Goal: Learn about a topic: Learn about a topic

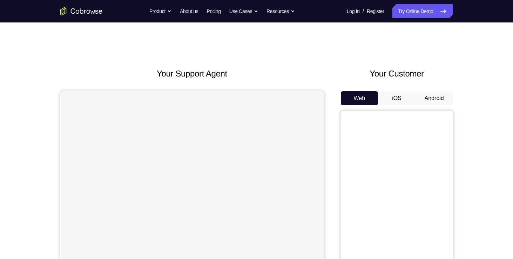
scroll to position [24, 0]
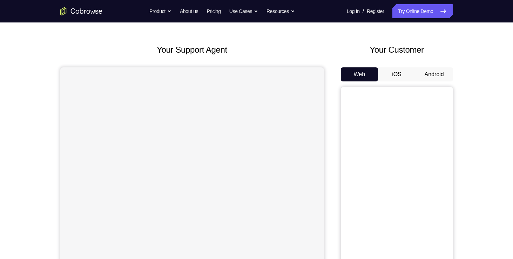
click at [426, 77] on button "Android" at bounding box center [433, 74] width 37 height 14
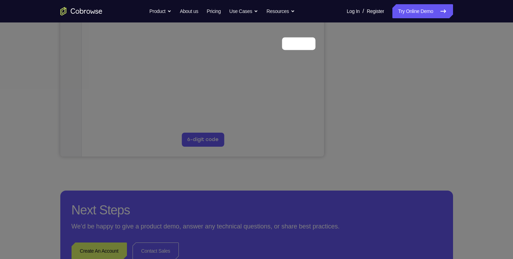
scroll to position [63, 0]
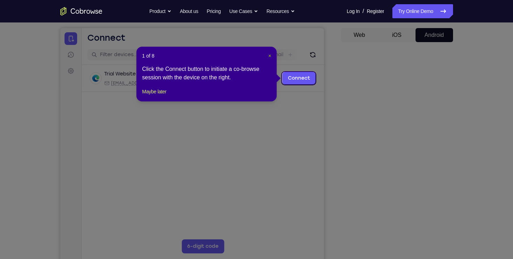
click at [270, 55] on span "×" at bounding box center [269, 56] width 3 height 6
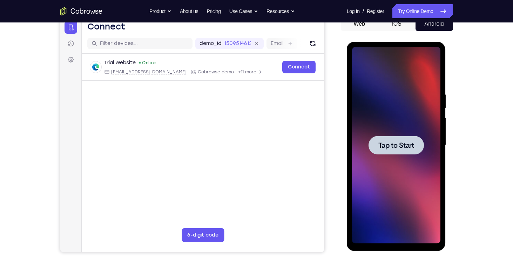
scroll to position [0, 0]
click at [400, 147] on span "Tap to Start" at bounding box center [396, 145] width 36 height 7
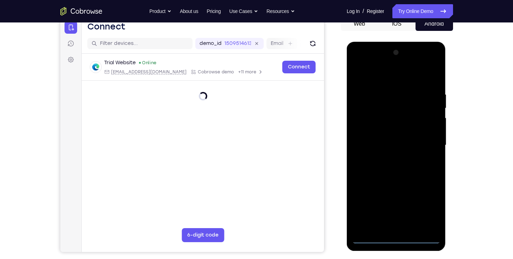
click at [398, 239] on div at bounding box center [396, 145] width 88 height 196
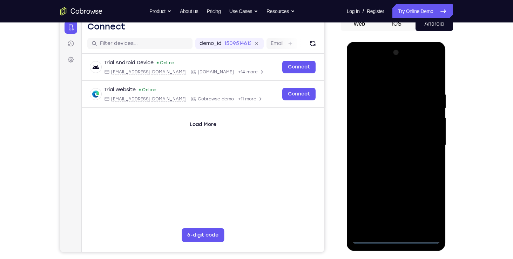
click at [425, 207] on div at bounding box center [396, 145] width 88 height 196
click at [359, 59] on div at bounding box center [396, 145] width 88 height 196
click at [371, 107] on div at bounding box center [396, 145] width 88 height 196
click at [393, 126] on div at bounding box center [396, 145] width 88 height 196
click at [400, 123] on div at bounding box center [396, 145] width 88 height 196
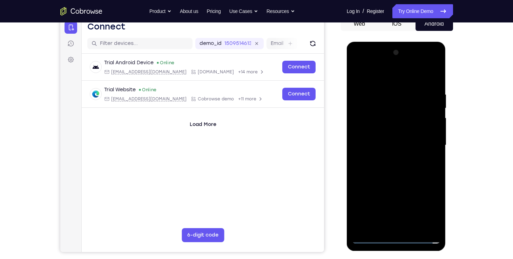
click at [398, 125] on div at bounding box center [396, 145] width 88 height 196
click at [392, 63] on div at bounding box center [396, 145] width 88 height 196
click at [394, 125] on div at bounding box center [396, 145] width 88 height 196
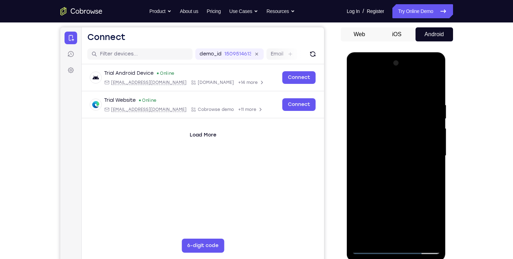
scroll to position [63, 0]
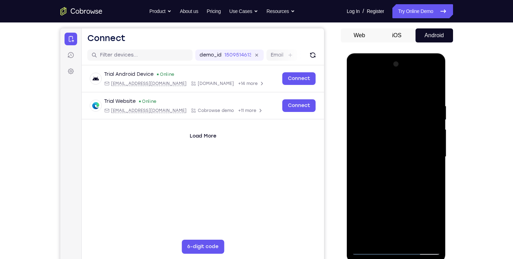
click at [410, 136] on div at bounding box center [396, 157] width 88 height 196
click at [433, 134] on div at bounding box center [396, 157] width 88 height 196
click at [369, 246] on div at bounding box center [396, 157] width 88 height 196
click at [372, 251] on div at bounding box center [396, 157] width 88 height 196
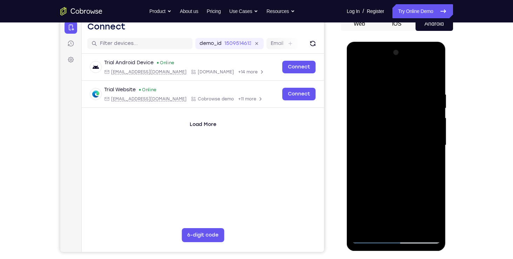
click at [431, 146] on div at bounding box center [396, 145] width 88 height 196
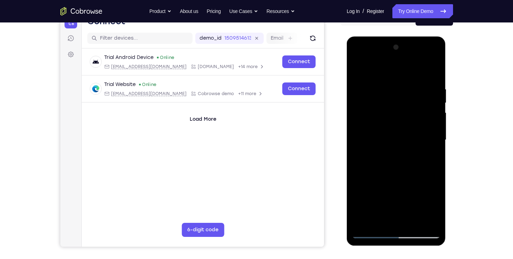
scroll to position [80, 0]
click at [376, 189] on div at bounding box center [396, 139] width 88 height 196
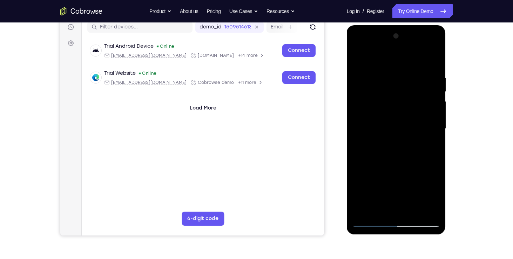
scroll to position [92, 0]
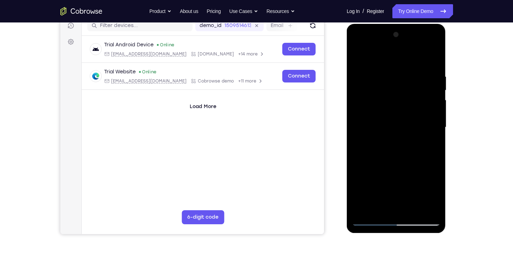
click at [369, 219] on div at bounding box center [396, 127] width 88 height 196
click at [366, 126] on div at bounding box center [396, 127] width 88 height 196
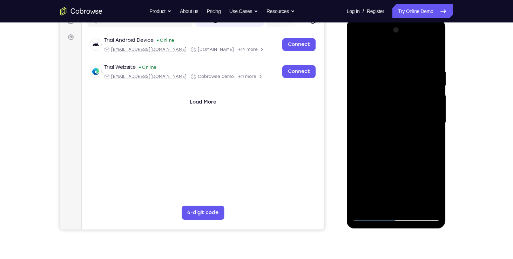
scroll to position [97, 0]
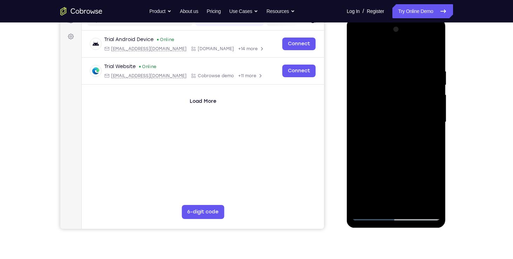
click at [375, 164] on div at bounding box center [396, 122] width 88 height 196
click at [368, 170] on div at bounding box center [396, 122] width 88 height 196
click at [437, 181] on div at bounding box center [396, 122] width 88 height 196
drag, startPoint x: 405, startPoint y: 174, endPoint x: 387, endPoint y: 105, distance: 71.1
click at [387, 105] on div at bounding box center [396, 122] width 88 height 196
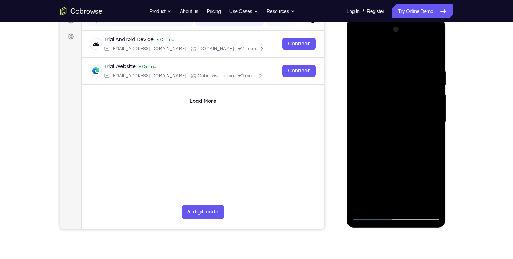
click at [370, 103] on div at bounding box center [396, 122] width 88 height 196
click at [367, 96] on div at bounding box center [396, 122] width 88 height 196
click at [371, 213] on div at bounding box center [396, 122] width 88 height 196
click at [394, 146] on div at bounding box center [396, 122] width 88 height 196
click at [400, 176] on div at bounding box center [396, 122] width 88 height 196
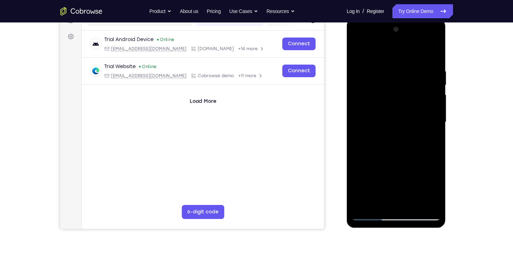
click at [395, 178] on div at bounding box center [396, 122] width 88 height 196
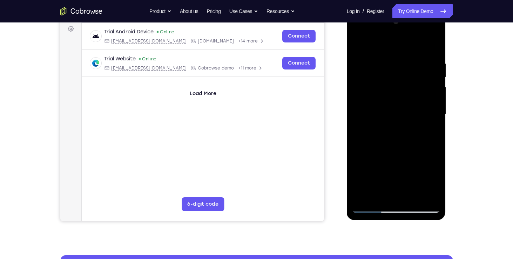
click at [395, 166] on div at bounding box center [396, 114] width 88 height 196
click at [406, 72] on div at bounding box center [396, 114] width 88 height 196
click at [372, 207] on div at bounding box center [396, 114] width 88 height 196
click at [401, 166] on div at bounding box center [396, 114] width 88 height 196
click at [399, 168] on div at bounding box center [396, 114] width 88 height 196
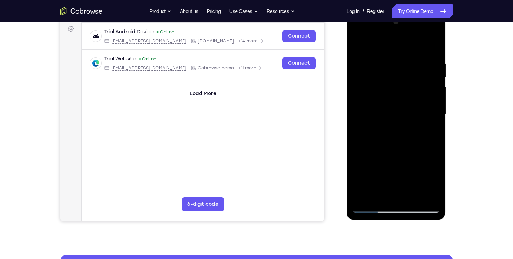
click at [374, 208] on div at bounding box center [396, 114] width 88 height 196
click at [431, 136] on div at bounding box center [396, 114] width 88 height 196
drag, startPoint x: 413, startPoint y: 134, endPoint x: 395, endPoint y: 45, distance: 90.1
click at [395, 45] on div at bounding box center [396, 114] width 88 height 196
drag, startPoint x: 392, startPoint y: 121, endPoint x: 392, endPoint y: 37, distance: 84.4
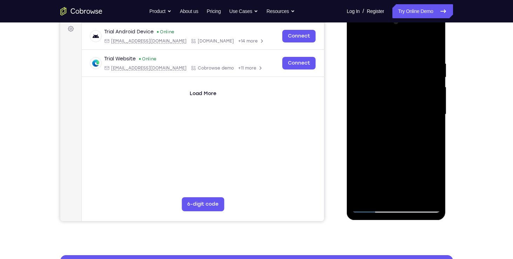
click at [392, 37] on div at bounding box center [396, 114] width 88 height 196
drag, startPoint x: 394, startPoint y: 127, endPoint x: 393, endPoint y: 68, distance: 58.9
click at [393, 68] on div at bounding box center [396, 114] width 88 height 196
drag, startPoint x: 400, startPoint y: 141, endPoint x: 404, endPoint y: 54, distance: 87.0
click at [404, 54] on div at bounding box center [396, 114] width 88 height 196
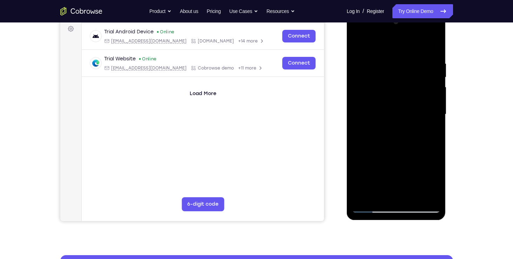
drag, startPoint x: 395, startPoint y: 137, endPoint x: 398, endPoint y: 44, distance: 92.9
click at [398, 44] on div at bounding box center [396, 114] width 88 height 196
click at [395, 173] on div at bounding box center [396, 114] width 88 height 196
click at [368, 207] on div at bounding box center [396, 114] width 88 height 196
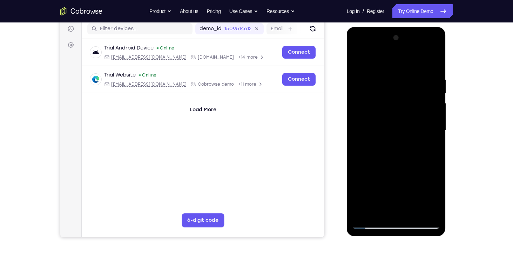
scroll to position [88, 0]
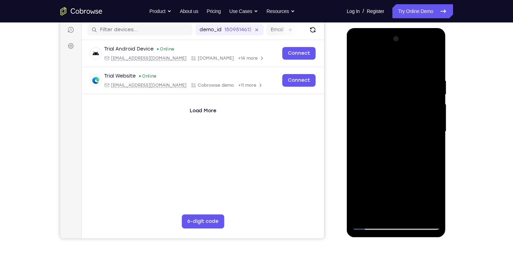
click at [375, 224] on div at bounding box center [396, 131] width 88 height 196
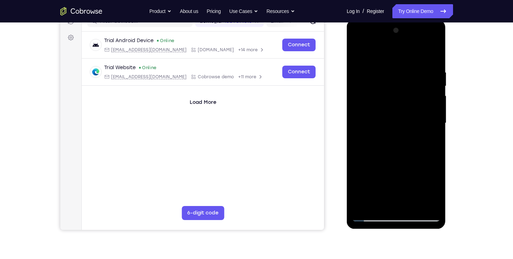
click at [384, 147] on div at bounding box center [396, 123] width 88 height 196
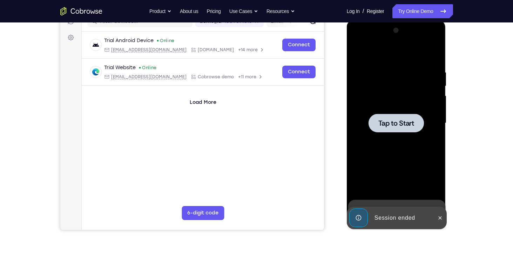
click at [406, 132] on div at bounding box center [396, 123] width 88 height 196
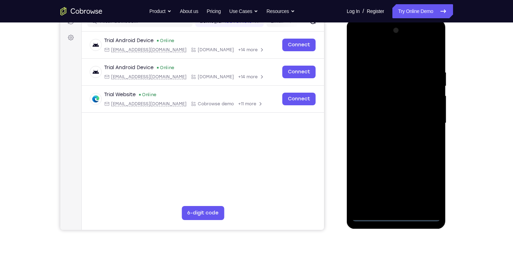
click at [394, 217] on div at bounding box center [396, 123] width 88 height 196
click at [421, 180] on div at bounding box center [396, 123] width 88 height 196
click at [361, 44] on div at bounding box center [396, 123] width 88 height 196
click at [391, 82] on div at bounding box center [396, 123] width 88 height 196
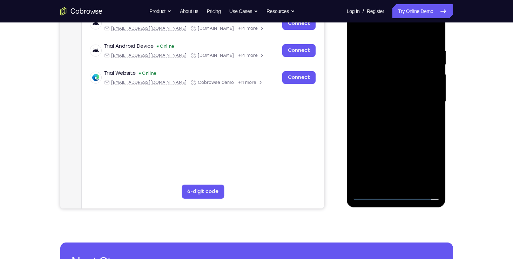
scroll to position [118, 0]
drag, startPoint x: 386, startPoint y: 132, endPoint x: 387, endPoint y: 79, distance: 52.6
click at [387, 79] on div at bounding box center [396, 102] width 88 height 196
click at [396, 141] on div at bounding box center [396, 102] width 88 height 196
drag, startPoint x: 402, startPoint y: 121, endPoint x: 399, endPoint y: 18, distance: 103.8
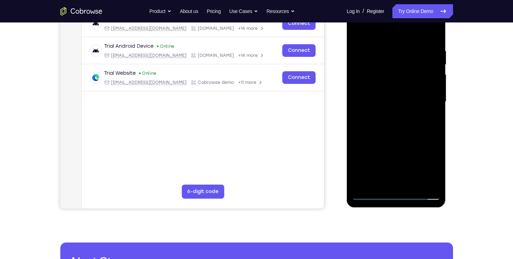
click at [399, 18] on div at bounding box center [396, 102] width 88 height 196
drag, startPoint x: 391, startPoint y: 85, endPoint x: 396, endPoint y: 173, distance: 88.5
click at [396, 173] on div at bounding box center [396, 102] width 88 height 196
click at [398, 85] on div at bounding box center [396, 102] width 88 height 196
drag, startPoint x: 395, startPoint y: 122, endPoint x: 394, endPoint y: 171, distance: 49.4
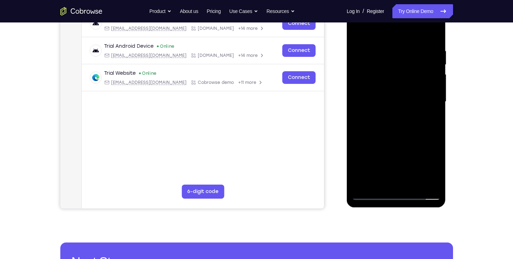
click at [394, 171] on div at bounding box center [396, 102] width 88 height 196
click at [393, 118] on div at bounding box center [396, 102] width 88 height 196
drag, startPoint x: 397, startPoint y: 159, endPoint x: 395, endPoint y: 179, distance: 19.7
click at [395, 179] on div at bounding box center [396, 102] width 88 height 196
click at [400, 119] on div at bounding box center [396, 102] width 88 height 196
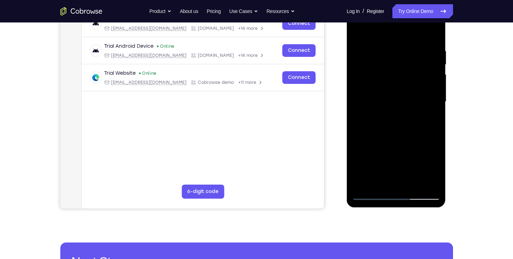
drag, startPoint x: 455, startPoint y: 113, endPoint x: 466, endPoint y: 151, distance: 39.4
click at [466, 151] on div "Your Support Agent Your Customer Web iOS Android Next Steps We’d be happy to gi…" at bounding box center [256, 136] width 449 height 462
click at [479, 128] on div "Your Support Agent Your Customer Web iOS Android Next Steps We’d be happy to gi…" at bounding box center [256, 136] width 449 height 462
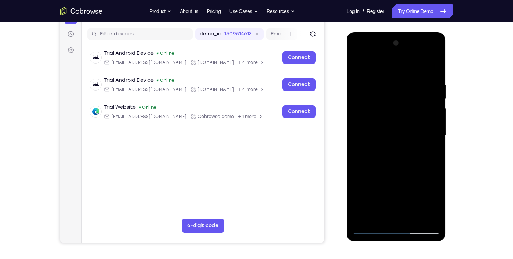
scroll to position [85, 0]
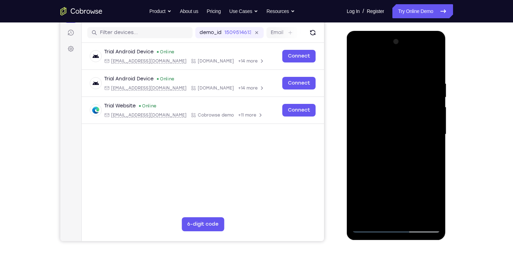
click at [398, 153] on div at bounding box center [396, 134] width 88 height 196
click at [419, 130] on div at bounding box center [396, 134] width 88 height 196
click at [394, 208] on div at bounding box center [396, 134] width 88 height 196
click at [372, 227] on div at bounding box center [396, 134] width 88 height 196
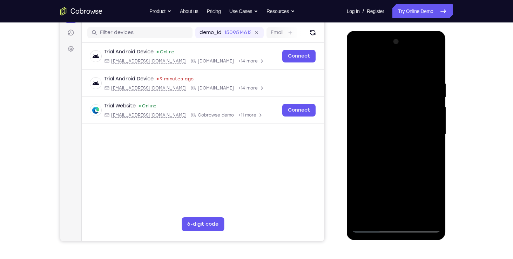
click at [373, 224] on div at bounding box center [396, 134] width 88 height 196
click at [371, 225] on div at bounding box center [396, 134] width 88 height 196
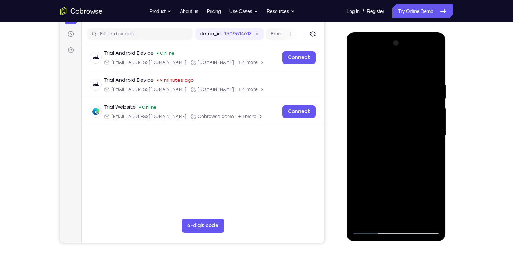
scroll to position [84, 0]
drag, startPoint x: 388, startPoint y: 112, endPoint x: 373, endPoint y: 219, distance: 107.9
click at [373, 219] on div at bounding box center [396, 135] width 88 height 196
click at [409, 76] on div at bounding box center [396, 135] width 88 height 196
click at [403, 124] on div at bounding box center [396, 135] width 88 height 196
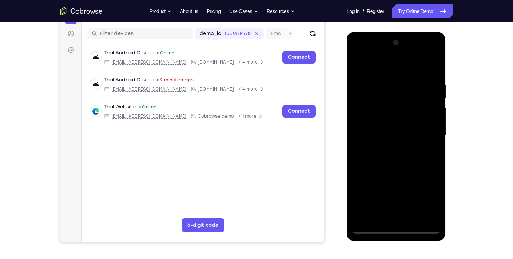
click at [433, 110] on div at bounding box center [396, 135] width 88 height 196
click at [402, 136] on div at bounding box center [396, 135] width 88 height 196
click at [397, 118] on div at bounding box center [396, 135] width 88 height 196
click at [401, 151] on div at bounding box center [396, 135] width 88 height 196
click at [384, 153] on div at bounding box center [396, 135] width 88 height 196
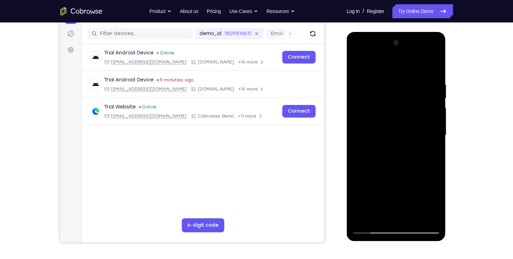
click at [392, 135] on div at bounding box center [396, 135] width 88 height 196
click at [372, 227] on div at bounding box center [396, 135] width 88 height 196
click at [394, 185] on div at bounding box center [396, 135] width 88 height 196
drag, startPoint x: 393, startPoint y: 131, endPoint x: 376, endPoint y: -26, distance: 157.9
click at [376, 32] on html "Online web based iOS Simulators and Android Emulators. Run iPhone, iPad, Mobile…" at bounding box center [397, 137] width 100 height 210
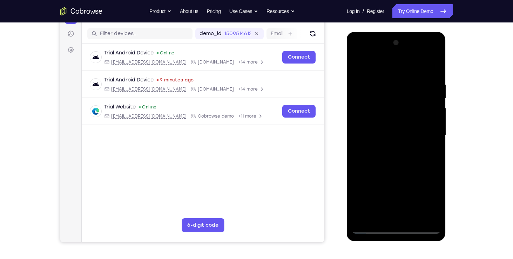
drag, startPoint x: 387, startPoint y: 131, endPoint x: 388, endPoint y: 58, distance: 73.2
click at [388, 58] on div at bounding box center [396, 135] width 88 height 196
click at [399, 149] on div at bounding box center [396, 135] width 88 height 196
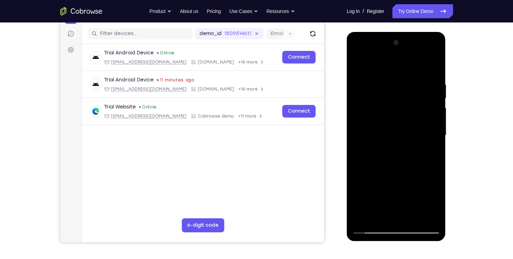
click at [399, 149] on div at bounding box center [396, 135] width 88 height 196
drag, startPoint x: 399, startPoint y: 149, endPoint x: 386, endPoint y: 75, distance: 75.7
click at [386, 75] on div at bounding box center [396, 135] width 88 height 196
drag, startPoint x: 384, startPoint y: 153, endPoint x: 390, endPoint y: 48, distance: 105.3
click at [390, 48] on div at bounding box center [396, 135] width 88 height 196
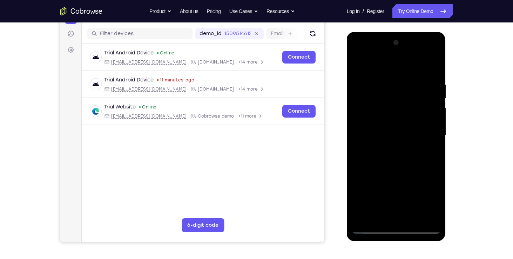
drag, startPoint x: 378, startPoint y: 167, endPoint x: 393, endPoint y: 74, distance: 95.1
click at [393, 74] on div at bounding box center [396, 135] width 88 height 196
drag, startPoint x: 381, startPoint y: 164, endPoint x: 385, endPoint y: 86, distance: 78.3
click at [385, 86] on div at bounding box center [396, 135] width 88 height 196
click at [399, 137] on div at bounding box center [396, 135] width 88 height 196
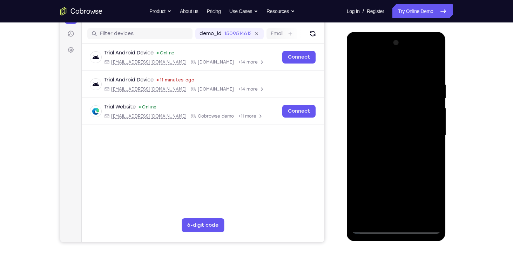
drag, startPoint x: 399, startPoint y: 144, endPoint x: 389, endPoint y: 165, distance: 23.8
click at [389, 165] on div at bounding box center [396, 135] width 88 height 196
click at [381, 175] on div at bounding box center [396, 135] width 88 height 196
click at [386, 177] on div at bounding box center [396, 135] width 88 height 196
click at [365, 130] on div at bounding box center [396, 135] width 88 height 196
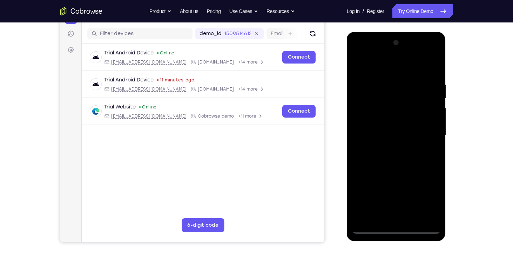
click at [372, 130] on div at bounding box center [396, 135] width 88 height 196
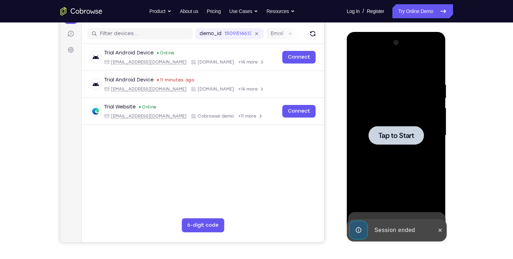
click at [411, 137] on span "Tap to Start" at bounding box center [396, 135] width 36 height 7
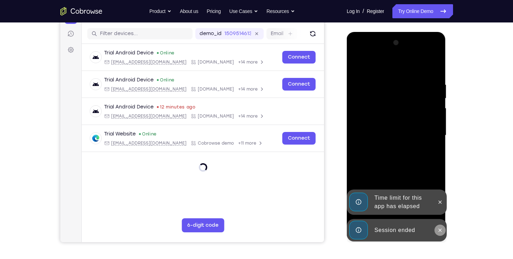
click at [439, 228] on icon at bounding box center [440, 230] width 6 height 6
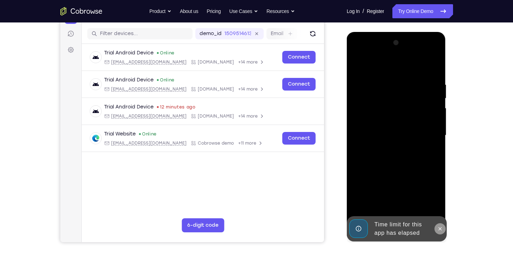
click at [438, 201] on div at bounding box center [396, 135] width 88 height 196
click at [444, 228] on button at bounding box center [439, 228] width 11 height 11
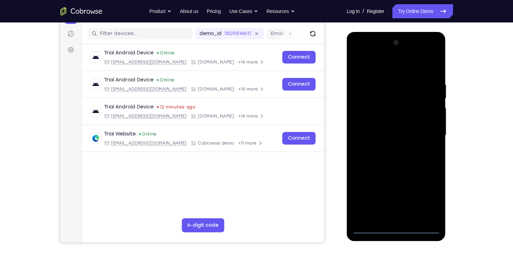
click at [398, 230] on div at bounding box center [396, 135] width 88 height 196
click at [426, 195] on div at bounding box center [396, 135] width 88 height 196
click at [358, 52] on div at bounding box center [396, 135] width 88 height 196
click at [372, 96] on div at bounding box center [396, 135] width 88 height 196
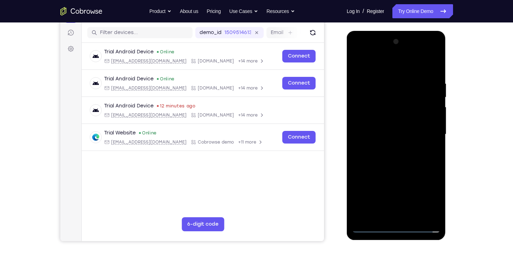
click at [407, 109] on div at bounding box center [396, 134] width 88 height 196
click at [401, 109] on div at bounding box center [396, 134] width 88 height 196
drag, startPoint x: 393, startPoint y: 158, endPoint x: 397, endPoint y: 137, distance: 21.0
click at [397, 137] on div at bounding box center [396, 134] width 88 height 196
click at [391, 103] on div at bounding box center [396, 134] width 88 height 196
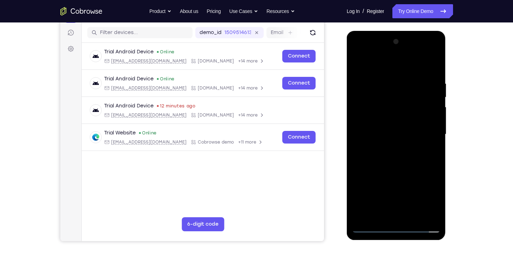
click at [372, 230] on div at bounding box center [396, 134] width 88 height 196
drag, startPoint x: 391, startPoint y: 186, endPoint x: 390, endPoint y: 139, distance: 46.6
click at [390, 139] on div at bounding box center [396, 134] width 88 height 196
click at [386, 114] on div at bounding box center [396, 134] width 88 height 196
click at [436, 120] on div at bounding box center [396, 134] width 88 height 196
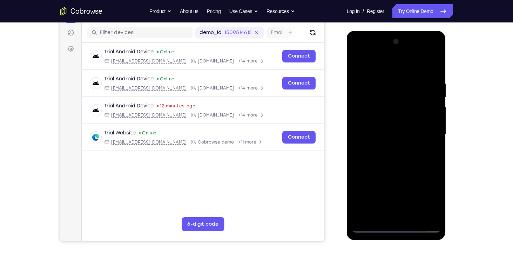
drag, startPoint x: 398, startPoint y: 147, endPoint x: 397, endPoint y: 136, distance: 11.2
click at [397, 136] on div at bounding box center [396, 134] width 88 height 196
click at [371, 230] on div at bounding box center [396, 134] width 88 height 196
click at [370, 228] on div at bounding box center [396, 134] width 88 height 196
drag, startPoint x: 397, startPoint y: 178, endPoint x: 385, endPoint y: 74, distance: 104.8
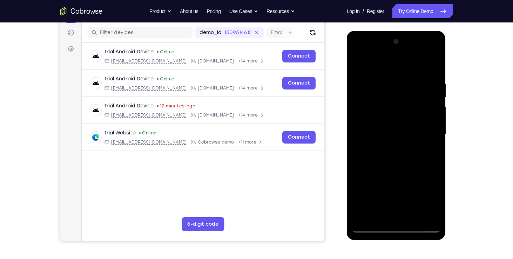
click at [385, 74] on div at bounding box center [396, 134] width 88 height 196
click at [370, 194] on div at bounding box center [396, 134] width 88 height 196
click at [388, 125] on div at bounding box center [396, 134] width 88 height 196
click at [373, 224] on div at bounding box center [396, 134] width 88 height 196
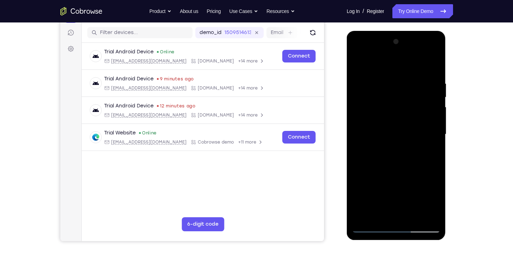
click at [367, 227] on div at bounding box center [396, 134] width 88 height 196
drag, startPoint x: 401, startPoint y: 185, endPoint x: 407, endPoint y: 105, distance: 80.1
click at [407, 105] on div at bounding box center [396, 134] width 88 height 196
click at [396, 148] on div at bounding box center [396, 134] width 88 height 196
drag, startPoint x: 396, startPoint y: 169, endPoint x: 392, endPoint y: 105, distance: 63.6
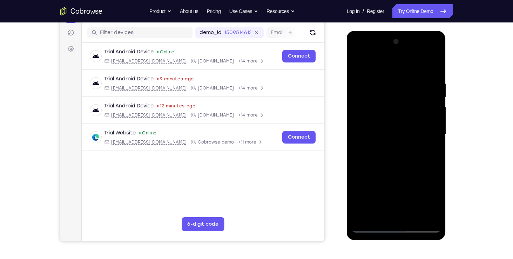
click at [392, 105] on div at bounding box center [396, 134] width 88 height 196
drag, startPoint x: 386, startPoint y: 164, endPoint x: 398, endPoint y: 113, distance: 51.8
click at [398, 113] on div at bounding box center [396, 134] width 88 height 196
drag, startPoint x: 392, startPoint y: 151, endPoint x: 390, endPoint y: 159, distance: 8.4
click at [390, 159] on div at bounding box center [396, 134] width 88 height 196
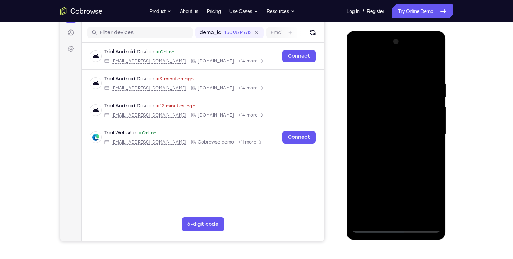
click at [394, 112] on div at bounding box center [396, 134] width 88 height 196
click at [400, 131] on div at bounding box center [396, 134] width 88 height 196
click at [399, 138] on div at bounding box center [396, 134] width 88 height 196
click at [391, 139] on div at bounding box center [396, 134] width 88 height 196
click at [389, 147] on div at bounding box center [396, 134] width 88 height 196
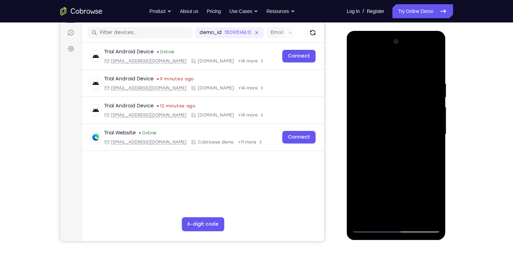
click at [386, 151] on div at bounding box center [396, 134] width 88 height 196
click at [396, 130] on div at bounding box center [396, 134] width 88 height 196
click at [369, 226] on div at bounding box center [396, 134] width 88 height 196
click at [373, 227] on div at bounding box center [396, 134] width 88 height 196
click at [372, 225] on div at bounding box center [396, 134] width 88 height 196
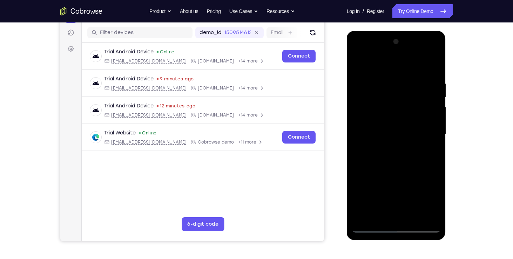
drag, startPoint x: 393, startPoint y: 171, endPoint x: 400, endPoint y: 103, distance: 68.3
click at [400, 103] on div at bounding box center [396, 134] width 88 height 196
click at [371, 227] on div at bounding box center [396, 134] width 88 height 196
drag, startPoint x: 384, startPoint y: 178, endPoint x: 389, endPoint y: 96, distance: 81.4
click at [389, 96] on div at bounding box center [396, 134] width 88 height 196
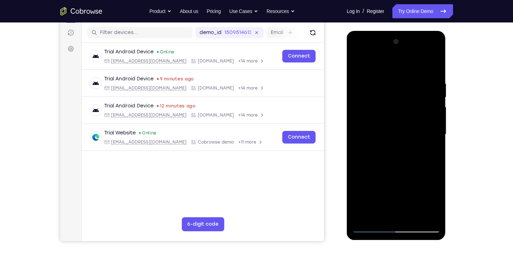
click at [390, 192] on div at bounding box center [396, 134] width 88 height 196
drag, startPoint x: 410, startPoint y: 155, endPoint x: 396, endPoint y: 12, distance: 144.0
click at [396, 31] on html "Online web based iOS Simulators and Android Emulators. Run iPhone, iPad, Mobile…" at bounding box center [397, 136] width 100 height 210
drag, startPoint x: 400, startPoint y: 148, endPoint x: 402, endPoint y: 78, distance: 69.1
click at [402, 78] on div at bounding box center [396, 134] width 88 height 196
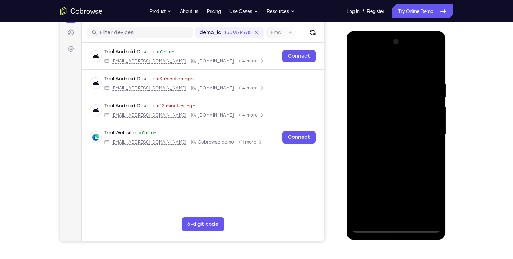
click at [400, 123] on div at bounding box center [396, 134] width 88 height 196
click at [406, 154] on div at bounding box center [396, 134] width 88 height 196
click at [398, 127] on div at bounding box center [396, 134] width 88 height 196
click at [429, 152] on div at bounding box center [396, 134] width 88 height 196
drag, startPoint x: 396, startPoint y: 143, endPoint x: 400, endPoint y: 116, distance: 27.0
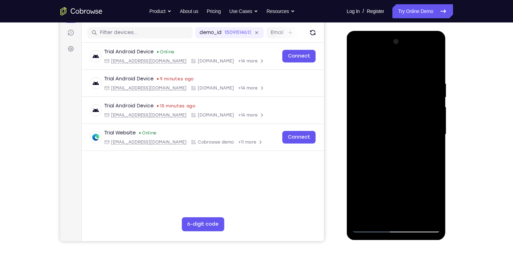
click at [400, 116] on div at bounding box center [396, 134] width 88 height 196
drag, startPoint x: 395, startPoint y: 179, endPoint x: 399, endPoint y: 135, distance: 44.7
click at [399, 135] on div at bounding box center [396, 134] width 88 height 196
click at [389, 180] on div at bounding box center [396, 134] width 88 height 196
drag, startPoint x: 393, startPoint y: 161, endPoint x: 405, endPoint y: 109, distance: 52.9
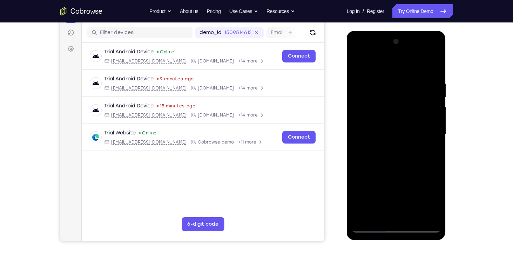
click at [405, 109] on div at bounding box center [396, 134] width 88 height 196
click at [386, 175] on div at bounding box center [396, 134] width 88 height 196
drag, startPoint x: 389, startPoint y: 107, endPoint x: 384, endPoint y: 184, distance: 77.9
click at [384, 184] on div at bounding box center [396, 134] width 88 height 196
click at [371, 226] on div at bounding box center [396, 134] width 88 height 196
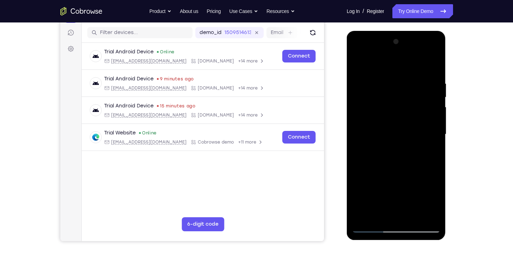
drag, startPoint x: 401, startPoint y: 177, endPoint x: 399, endPoint y: 134, distance: 42.4
click at [399, 134] on div at bounding box center [396, 134] width 88 height 196
drag, startPoint x: 406, startPoint y: 172, endPoint x: 410, endPoint y: 130, distance: 41.9
click at [410, 130] on div at bounding box center [396, 134] width 88 height 196
click at [396, 168] on div at bounding box center [396, 134] width 88 height 196
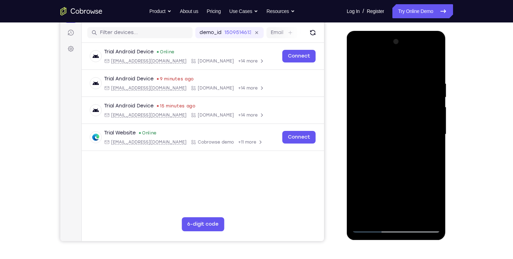
drag, startPoint x: 399, startPoint y: 171, endPoint x: 403, endPoint y: 120, distance: 50.9
click at [403, 120] on div at bounding box center [396, 134] width 88 height 196
drag, startPoint x: 391, startPoint y: 154, endPoint x: 398, endPoint y: 127, distance: 27.7
click at [398, 127] on div at bounding box center [396, 134] width 88 height 196
click at [382, 188] on div at bounding box center [396, 134] width 88 height 196
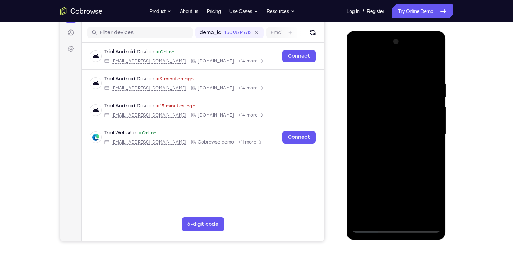
click at [372, 227] on div at bounding box center [396, 134] width 88 height 196
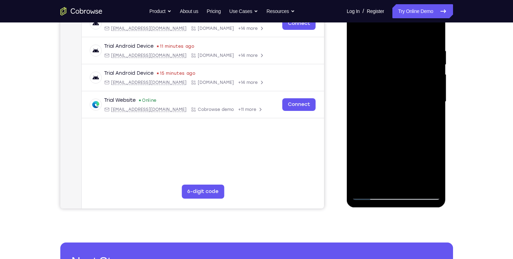
scroll to position [119, 0]
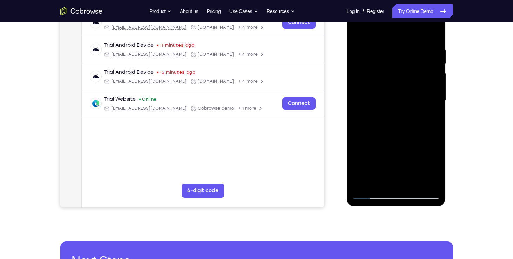
drag, startPoint x: 386, startPoint y: 141, endPoint x: 393, endPoint y: 50, distance: 91.7
click at [393, 50] on div at bounding box center [396, 100] width 88 height 196
drag, startPoint x: 394, startPoint y: 116, endPoint x: 406, endPoint y: 82, distance: 36.3
click at [406, 82] on div at bounding box center [396, 100] width 88 height 196
click at [384, 100] on div at bounding box center [396, 100] width 88 height 196
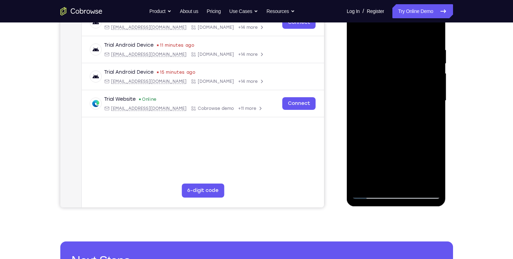
drag, startPoint x: 396, startPoint y: 119, endPoint x: 393, endPoint y: 73, distance: 46.0
click at [393, 73] on div at bounding box center [396, 100] width 88 height 196
